Goal: Obtain resource: Obtain resource

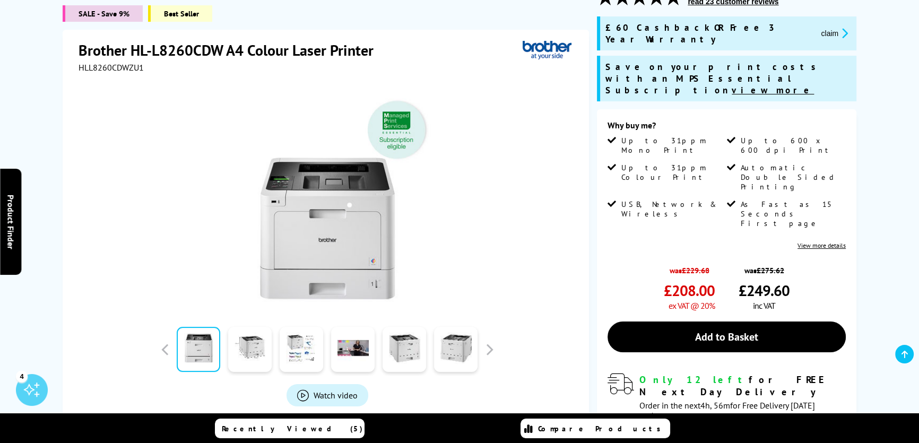
scroll to position [144, 0]
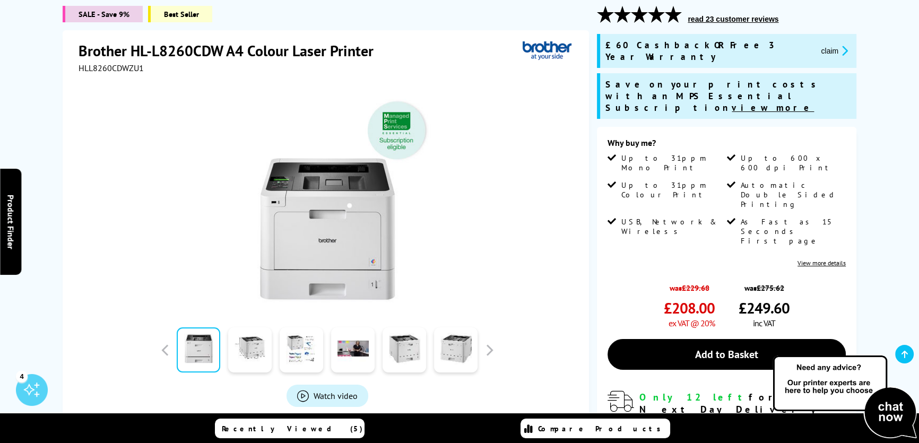
click at [818, 45] on button "claim" at bounding box center [834, 51] width 33 height 12
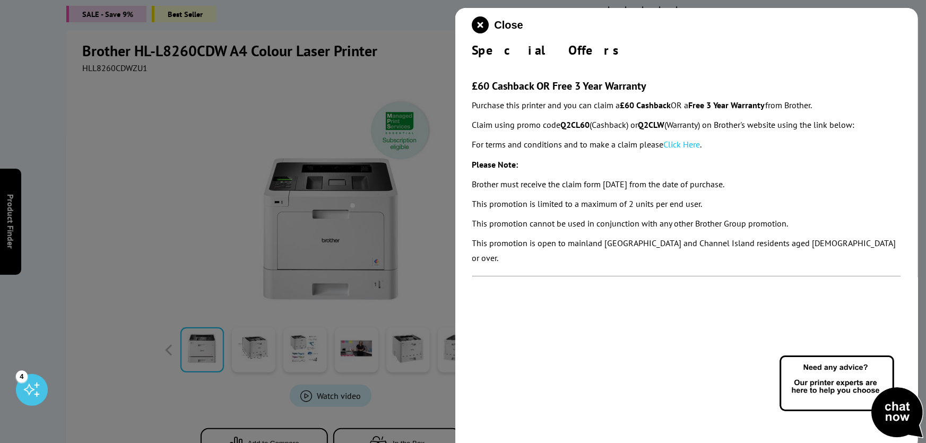
click at [686, 143] on link "Click Here" at bounding box center [682, 144] width 37 height 11
click at [480, 27] on icon "close modal" at bounding box center [480, 24] width 17 height 17
